Goal: Find specific page/section

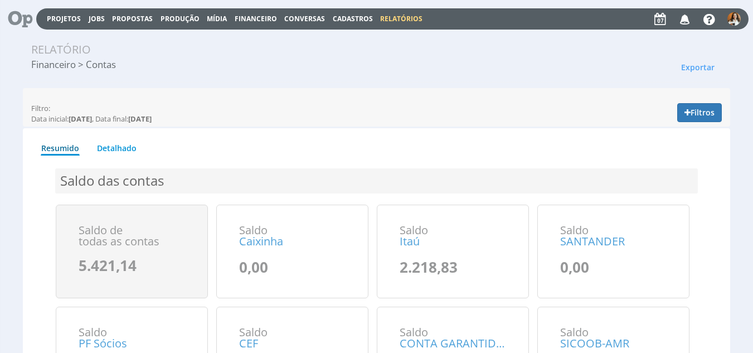
scroll to position [29, 0]
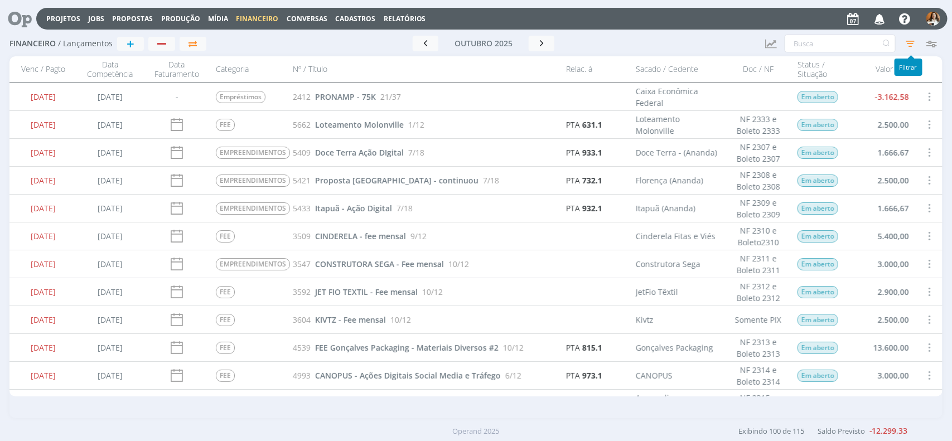
click at [911, 42] on icon "button" at bounding box center [910, 43] width 20 height 20
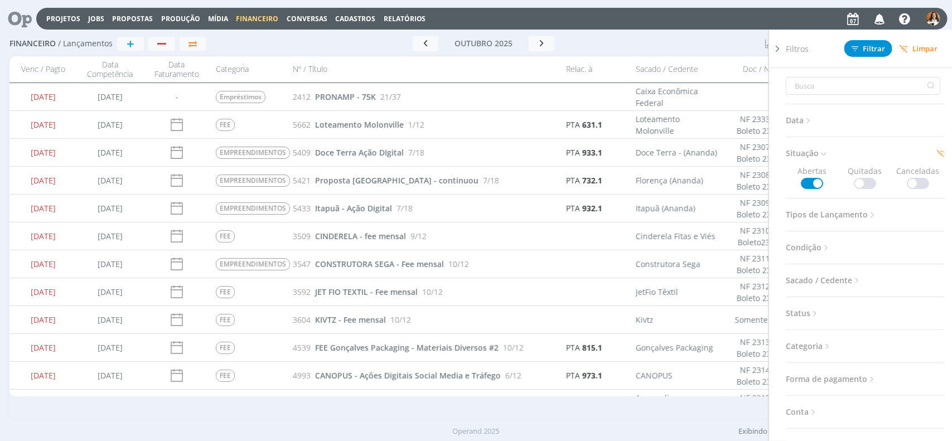
click at [852, 209] on span "Tipos de Lançamento" at bounding box center [831, 214] width 91 height 15
click at [809, 240] on span at bounding box center [812, 245] width 22 height 11
click at [871, 51] on span "Filtrar" at bounding box center [869, 48] width 34 height 7
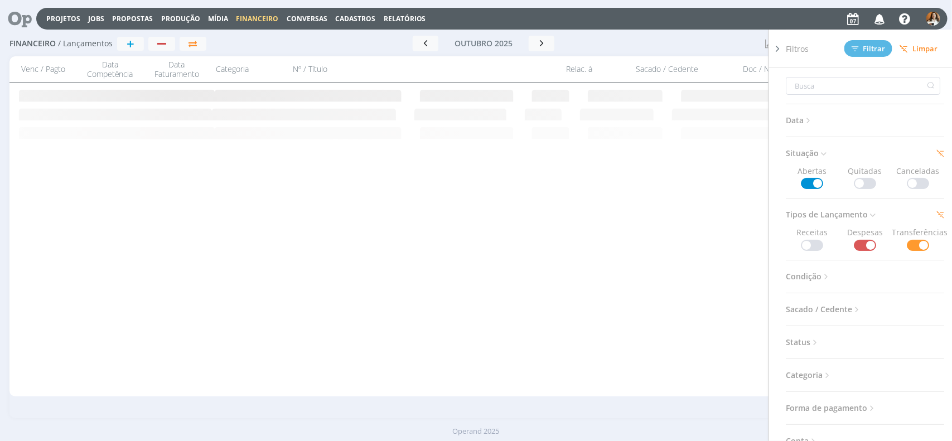
click at [722, 45] on div at bounding box center [688, 44] width 137 height 16
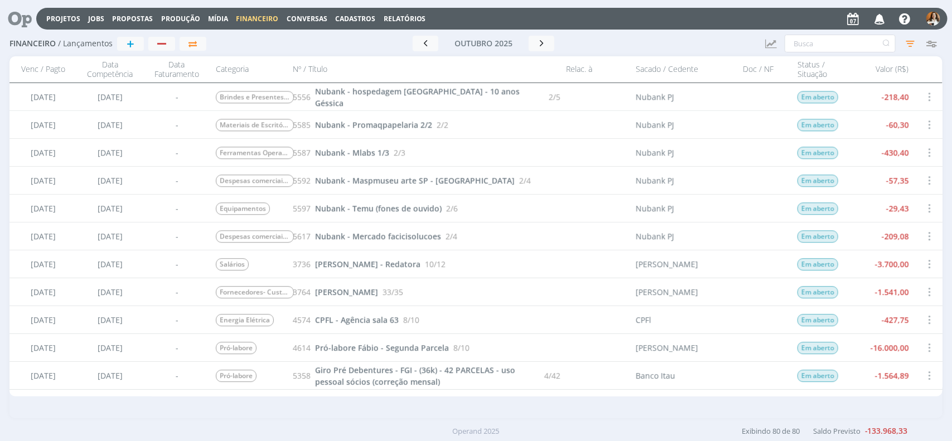
scroll to position [1325, 0]
